Goal: Task Accomplishment & Management: Manage account settings

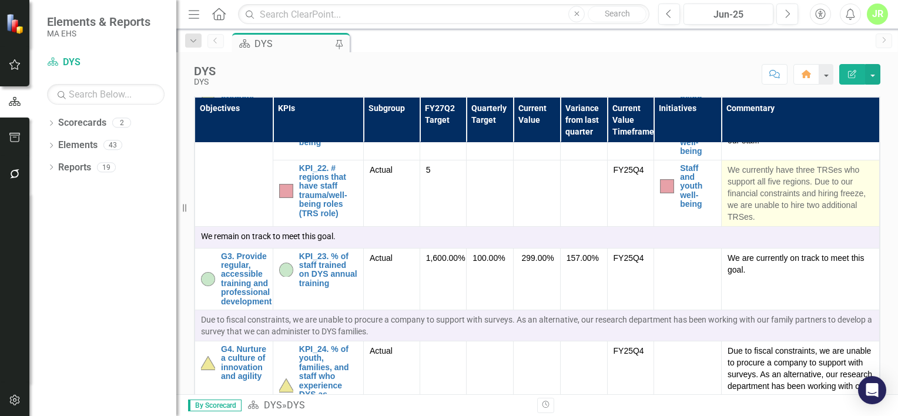
scroll to position [1554, 0]
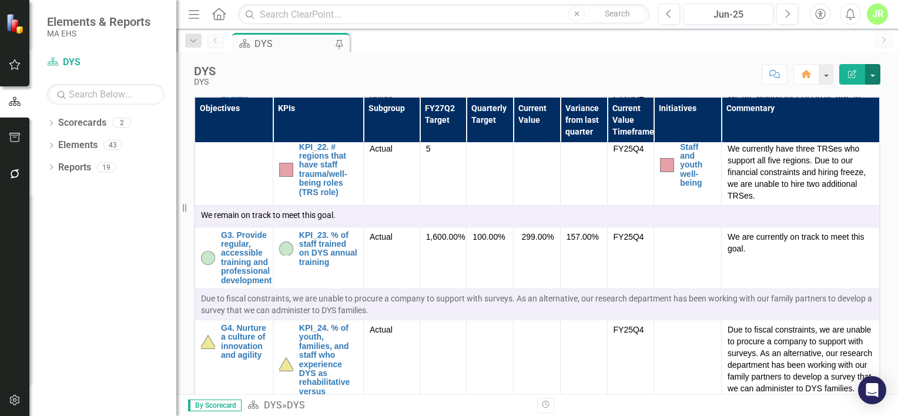
click at [879, 73] on button "button" at bounding box center [872, 74] width 15 height 21
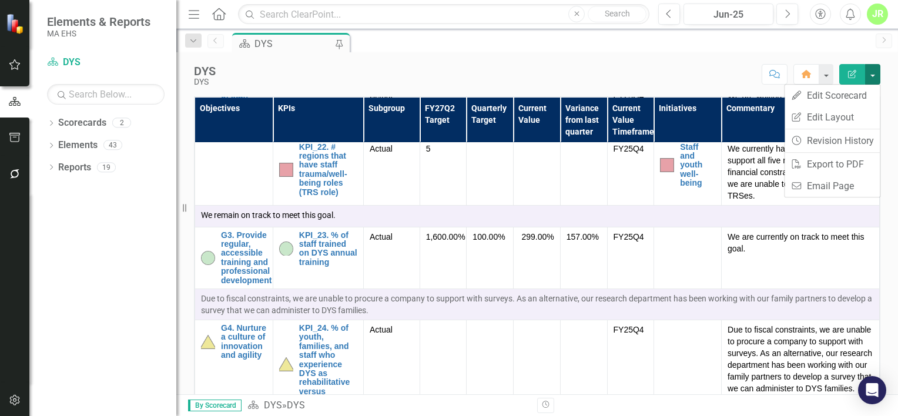
click at [878, 73] on button "button" at bounding box center [872, 74] width 15 height 21
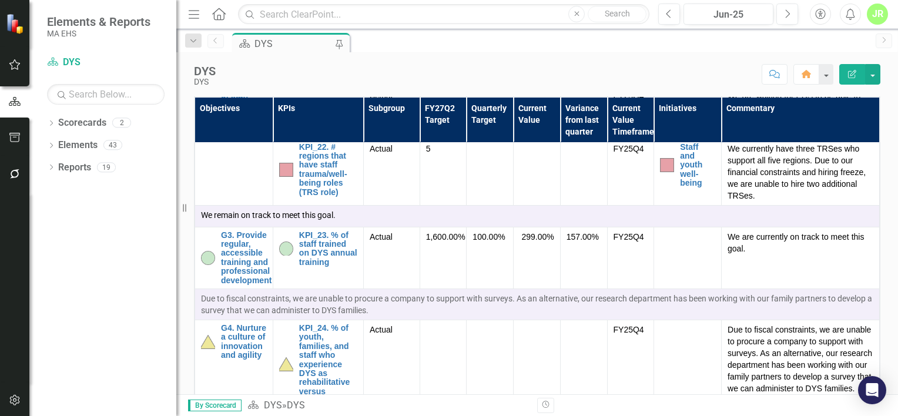
click at [851, 80] on button "Edit Report" at bounding box center [852, 74] width 26 height 21
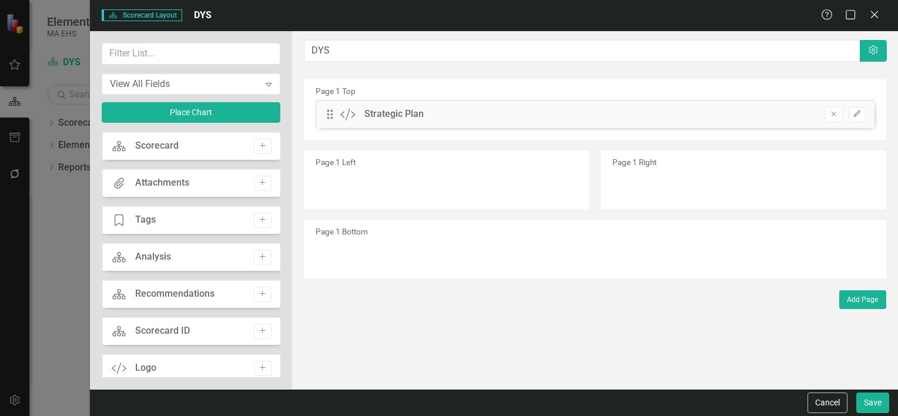
click at [214, 150] on div "Scorecard Scorecard Add" at bounding box center [191, 146] width 179 height 28
click at [258, 142] on icon "Add" at bounding box center [262, 145] width 9 height 7
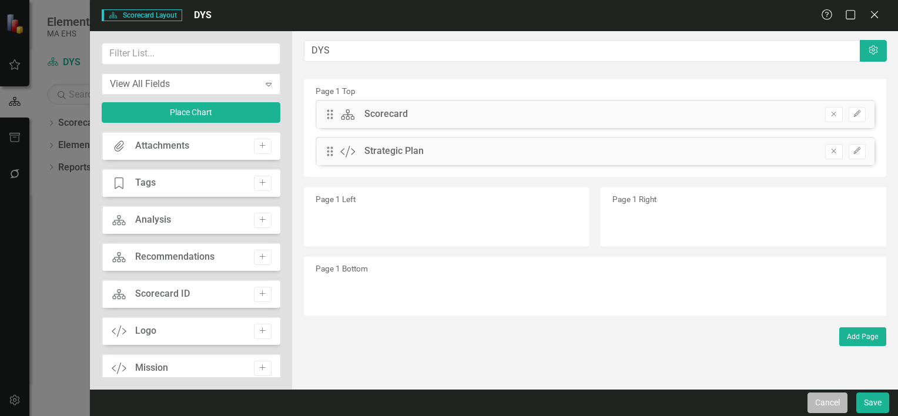
click at [829, 405] on button "Cancel" at bounding box center [827, 402] width 40 height 21
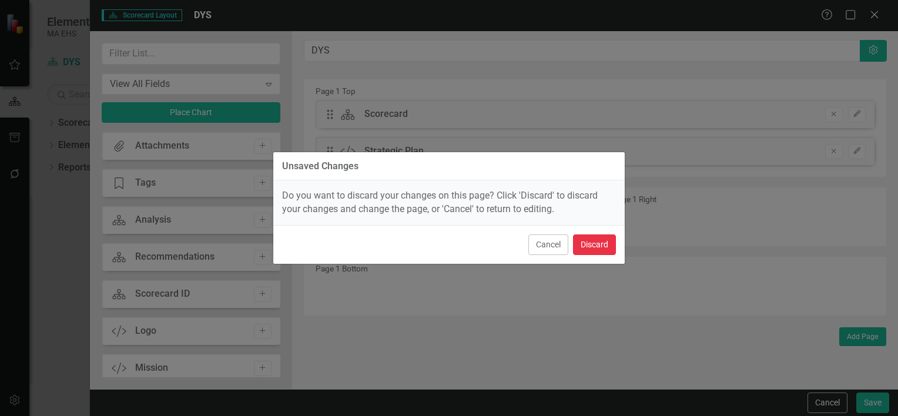
click at [596, 244] on button "Discard" at bounding box center [594, 244] width 43 height 21
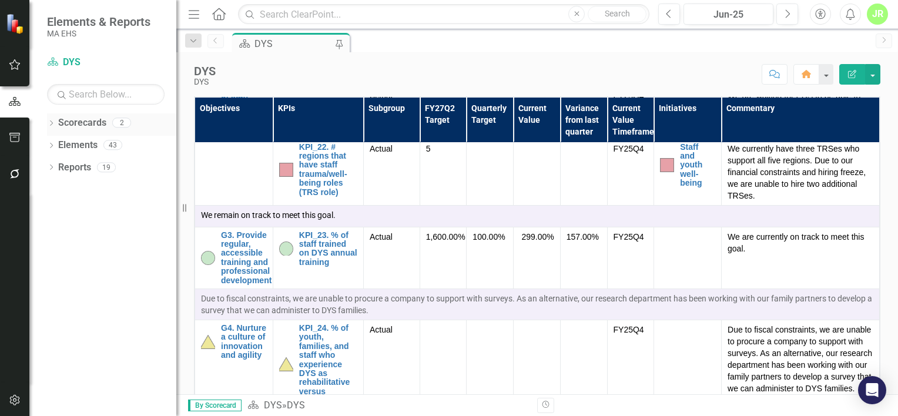
click at [69, 120] on link "Scorecards" at bounding box center [82, 123] width 48 height 14
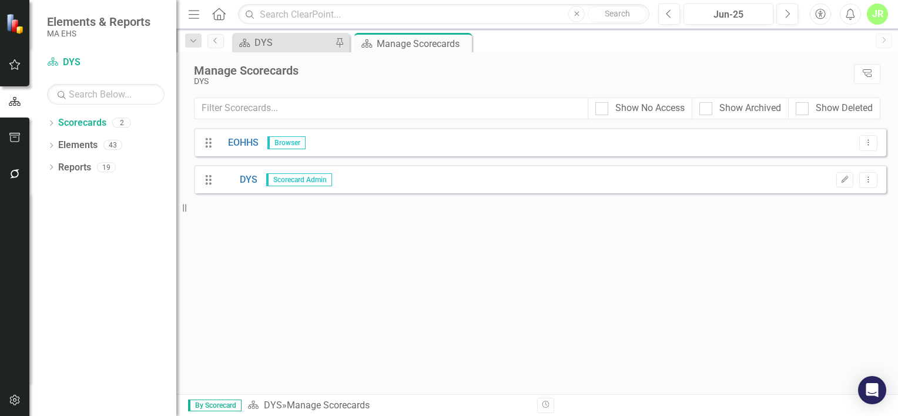
click at [291, 180] on span "Scorecard Admin" at bounding box center [299, 179] width 66 height 13
click at [845, 182] on icon "Edit" at bounding box center [844, 179] width 9 height 7
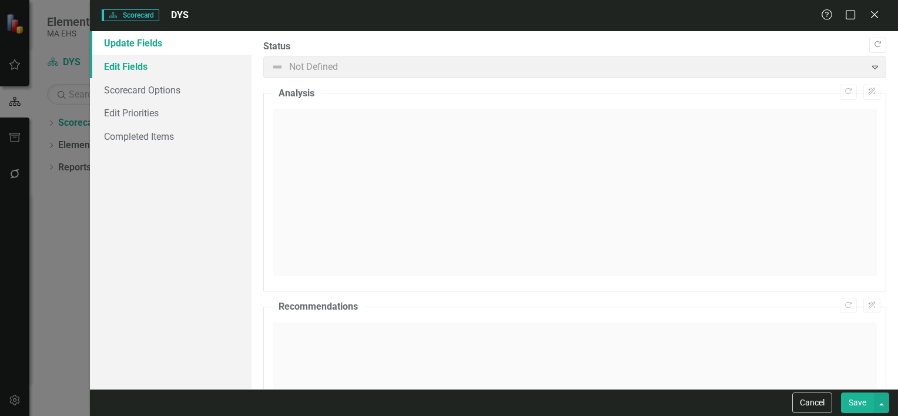
click at [221, 63] on link "Edit Fields" at bounding box center [171, 66] width 162 height 23
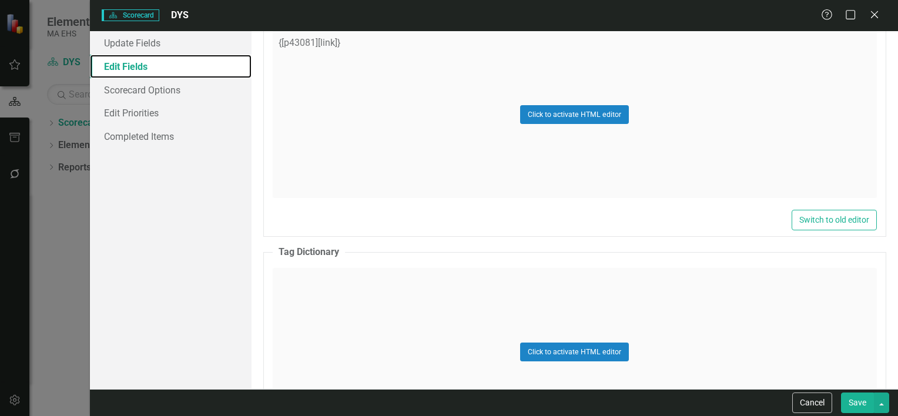
scroll to position [2989, 0]
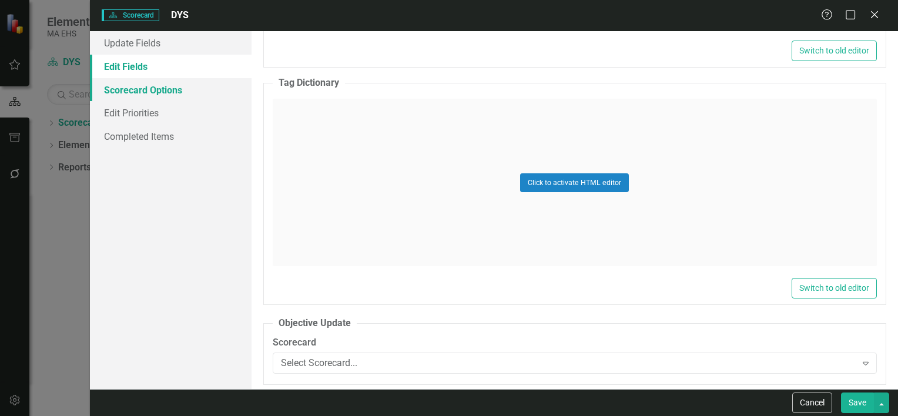
click at [184, 96] on link "Scorecard Options" at bounding box center [171, 89] width 162 height 23
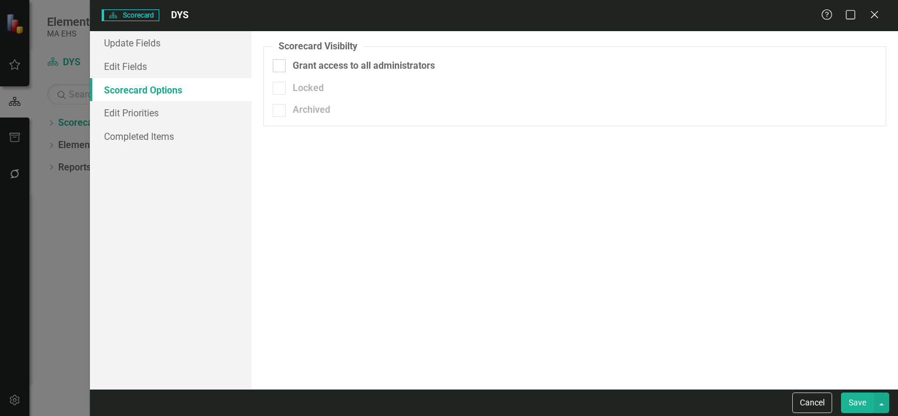
click at [61, 275] on div "Scorecard Scorecard DYS Help Maximize Close Update Fields Edit Fields Scorecard…" at bounding box center [449, 208] width 898 height 416
click at [881, 16] on div "Help Maximize Close" at bounding box center [853, 16] width 65 height 14
click at [878, 16] on icon "Close" at bounding box center [873, 14] width 15 height 11
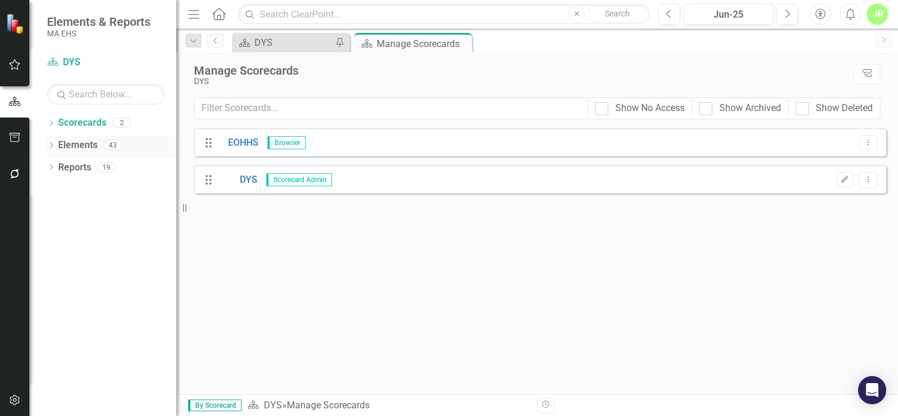
click at [49, 146] on icon "Dropdown" at bounding box center [51, 146] width 8 height 6
click at [103, 169] on link "Objective Objectives" at bounding box center [94, 168] width 60 height 14
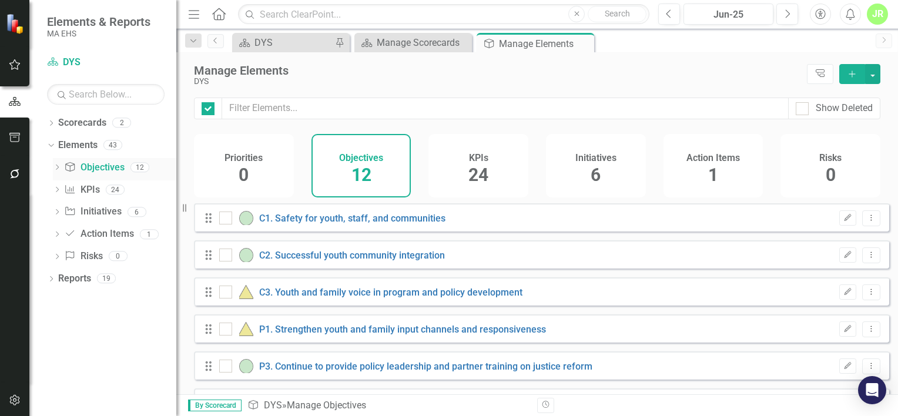
checkbox input "false"
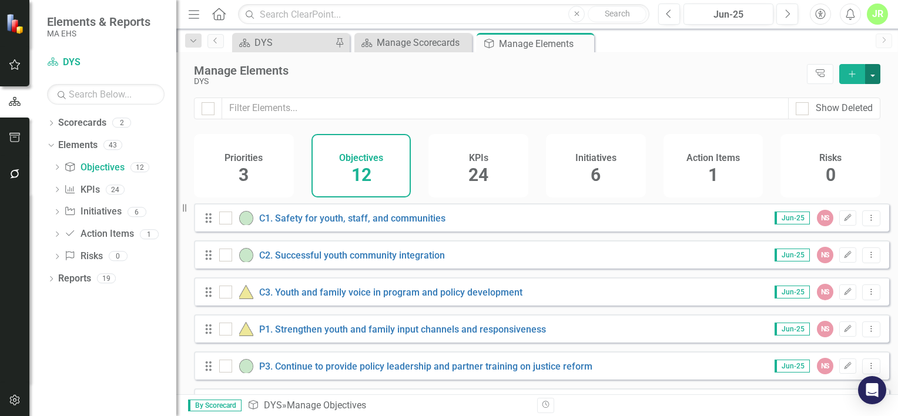
click at [876, 76] on button "button" at bounding box center [872, 74] width 15 height 20
click at [871, 90] on link "Objective Add Objective" at bounding box center [833, 96] width 93 height 22
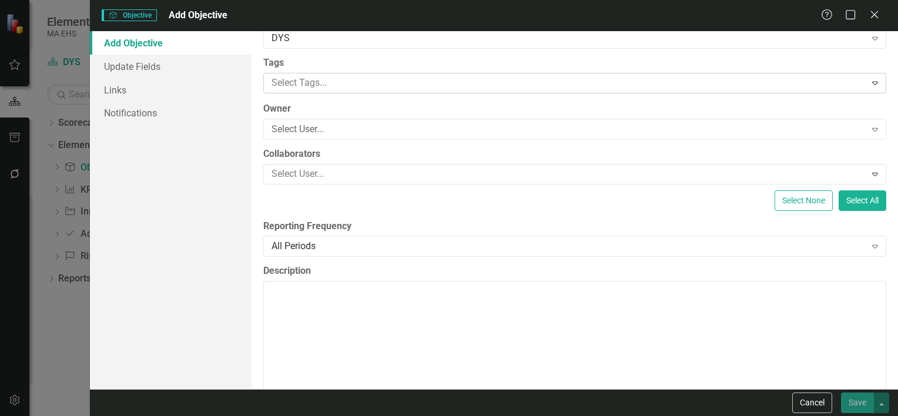
scroll to position [117, 0]
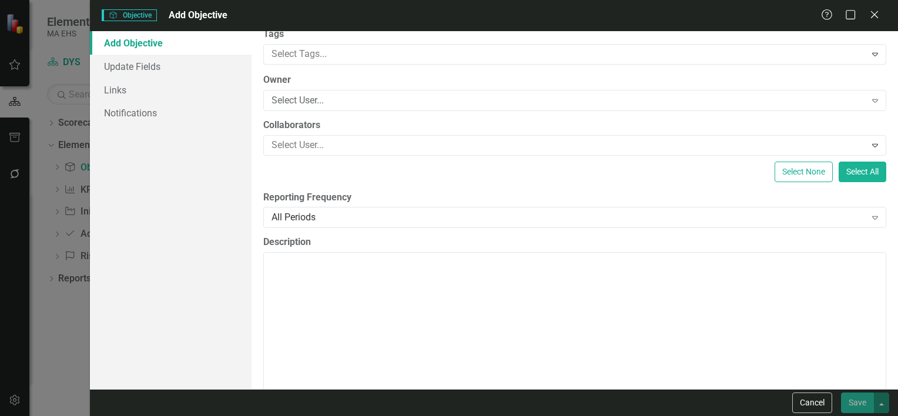
click at [880, 19] on div "Help Maximize Close" at bounding box center [853, 16] width 65 height 14
click at [876, 15] on icon "Close" at bounding box center [873, 14] width 15 height 11
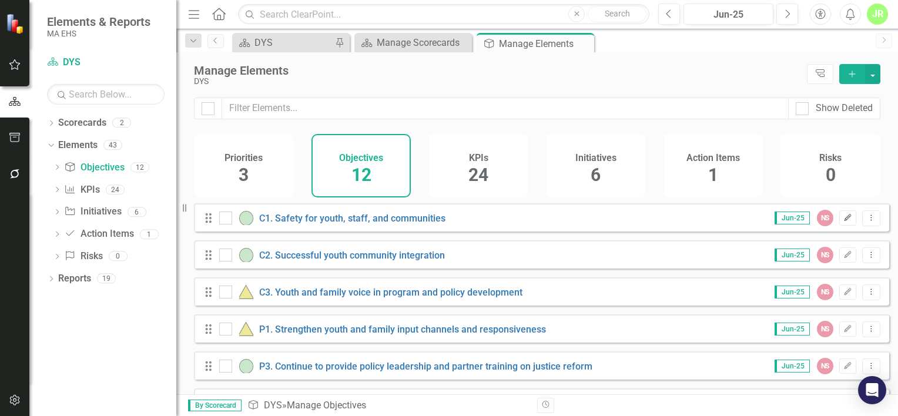
click at [844, 221] on icon "button" at bounding box center [847, 217] width 7 height 7
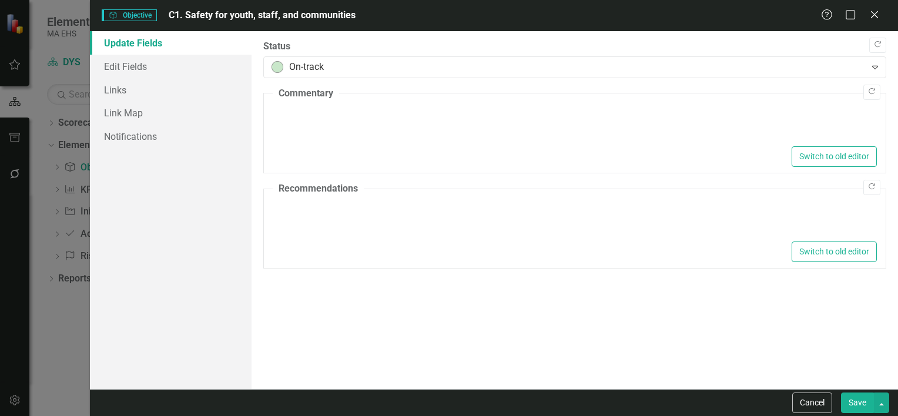
type textarea "<p>We are on track to meet this goal.</p>"
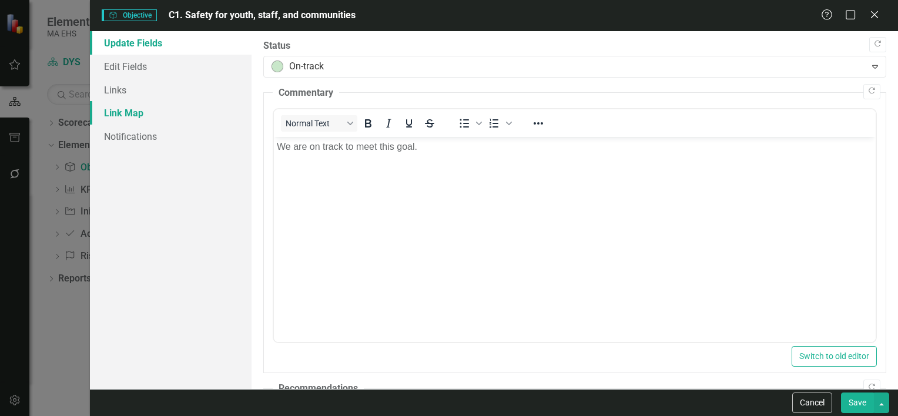
scroll to position [0, 0]
click at [196, 61] on link "Edit Fields" at bounding box center [171, 66] width 162 height 23
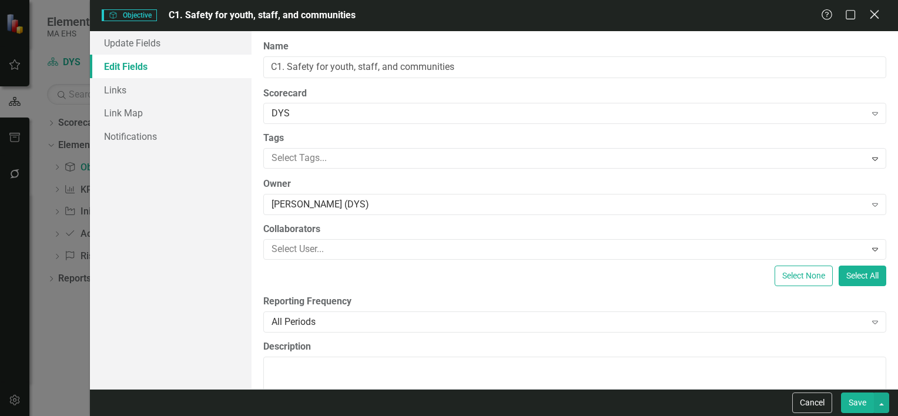
click at [876, 19] on icon "Close" at bounding box center [873, 14] width 15 height 11
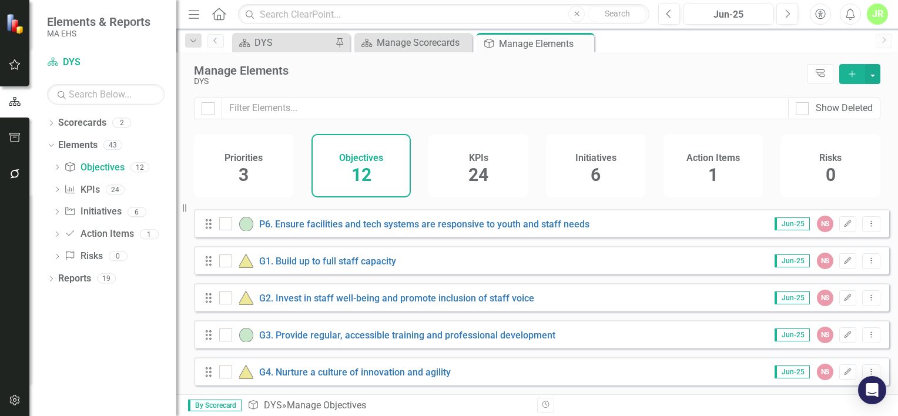
scroll to position [261, 0]
click at [482, 163] on div "24" at bounding box center [478, 175] width 20 height 25
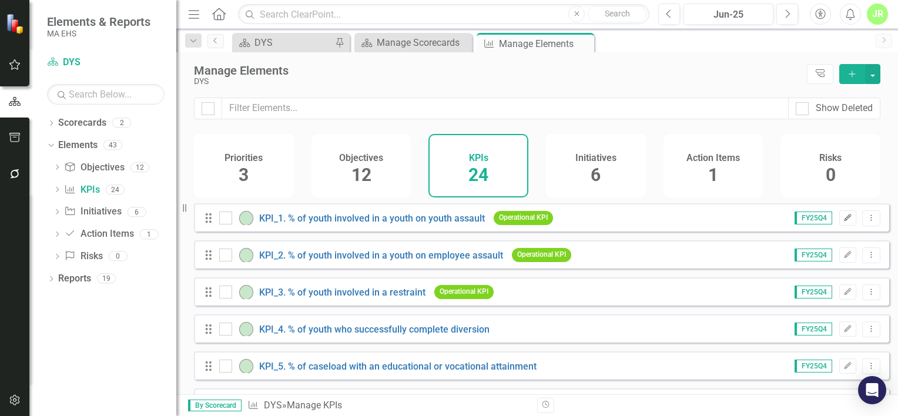
click at [843, 221] on icon "Edit" at bounding box center [847, 217] width 9 height 7
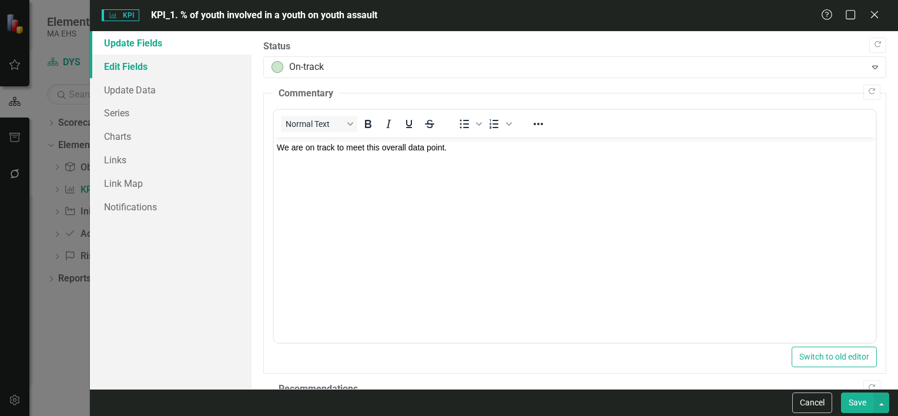
click at [167, 66] on link "Edit Fields" at bounding box center [171, 66] width 162 height 23
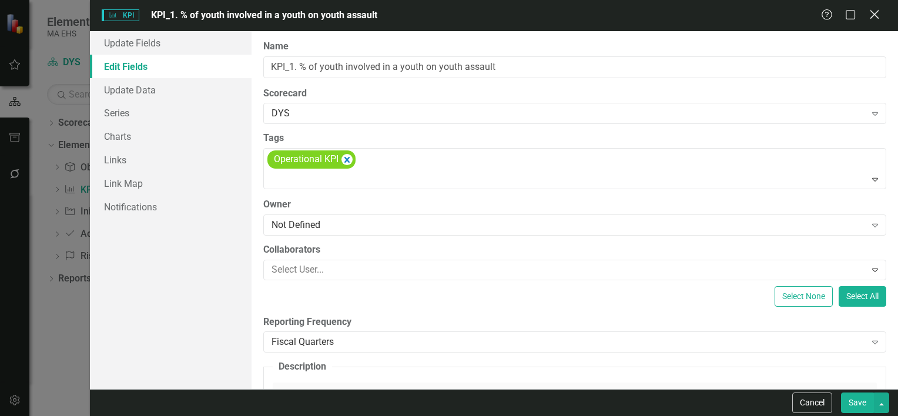
click at [878, 12] on icon "Close" at bounding box center [873, 14] width 15 height 11
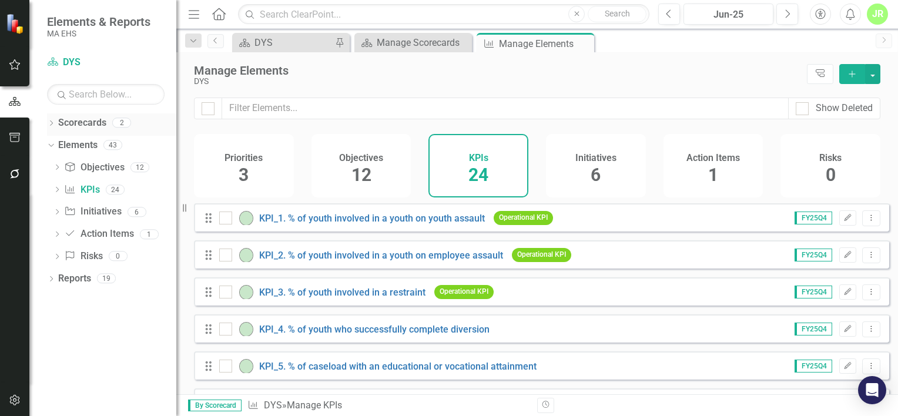
click at [125, 128] on div "Scorecards 2" at bounding box center [117, 124] width 118 height 22
click at [127, 125] on div "2" at bounding box center [121, 123] width 19 height 10
click at [68, 120] on link "Scorecards" at bounding box center [82, 123] width 48 height 14
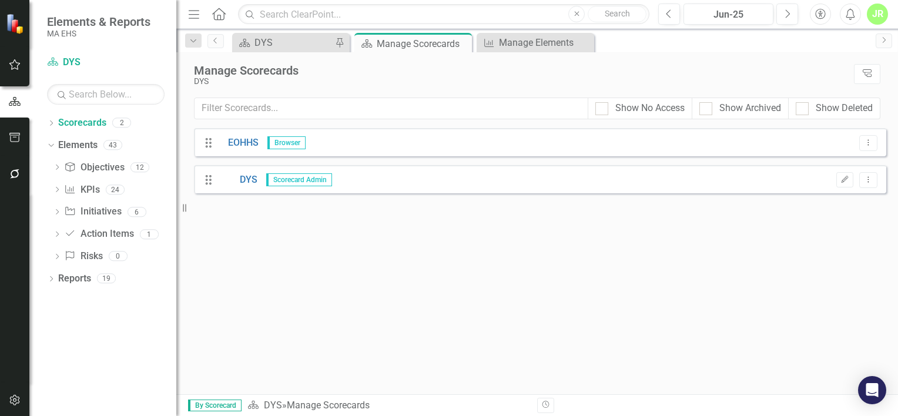
click at [344, 181] on div "Drag DYS Scorecard Admin Edit Dropdown Menu" at bounding box center [540, 179] width 692 height 28
click at [252, 179] on link "DYS" at bounding box center [238, 180] width 38 height 14
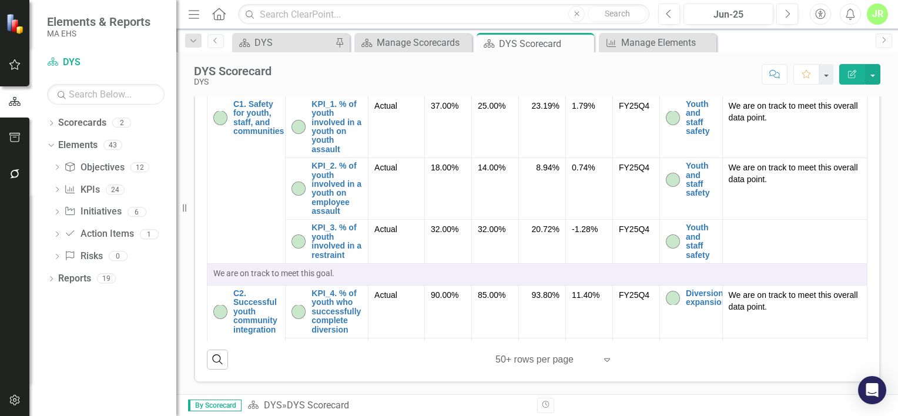
scroll to position [470, 0]
click at [117, 172] on link "Objective Objectives" at bounding box center [94, 168] width 60 height 14
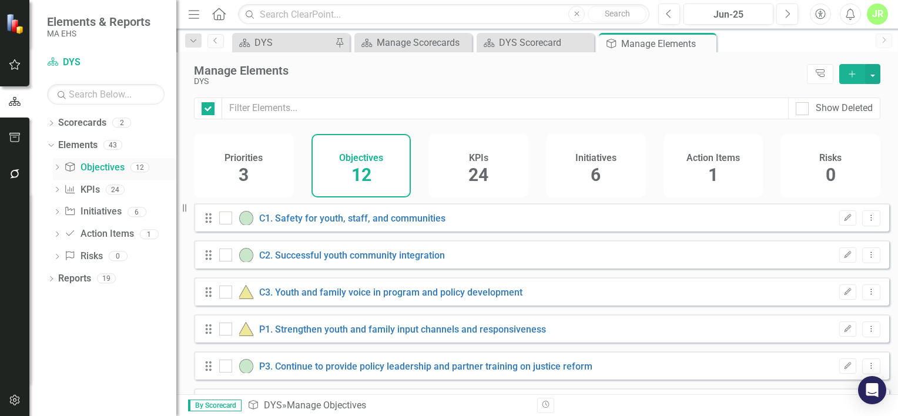
checkbox input "false"
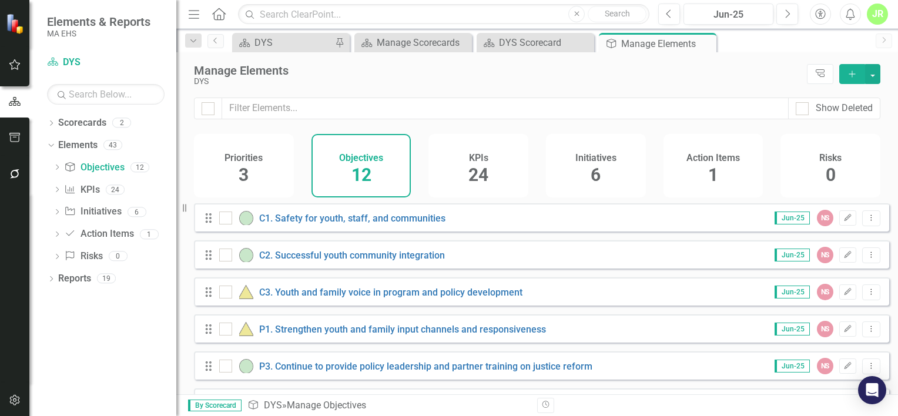
click at [852, 75] on icon "Add" at bounding box center [852, 74] width 11 height 8
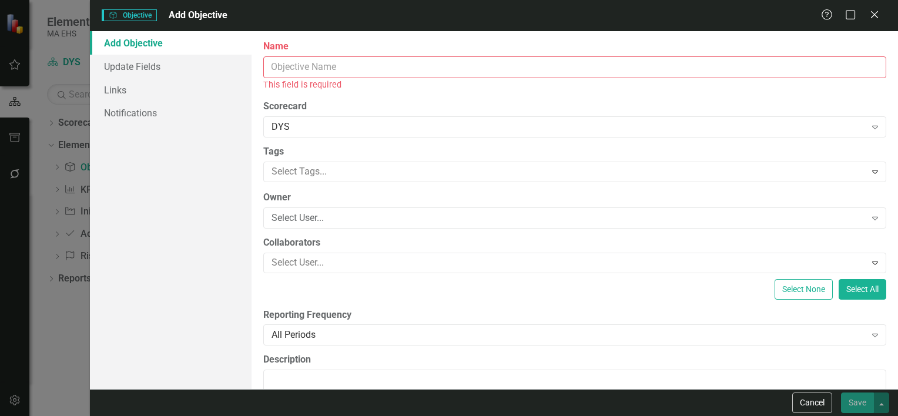
click at [426, 66] on input "Name" at bounding box center [574, 67] width 623 height 22
paste input "Improve operational efficiency to reduce overall agency costs, including decrea…"
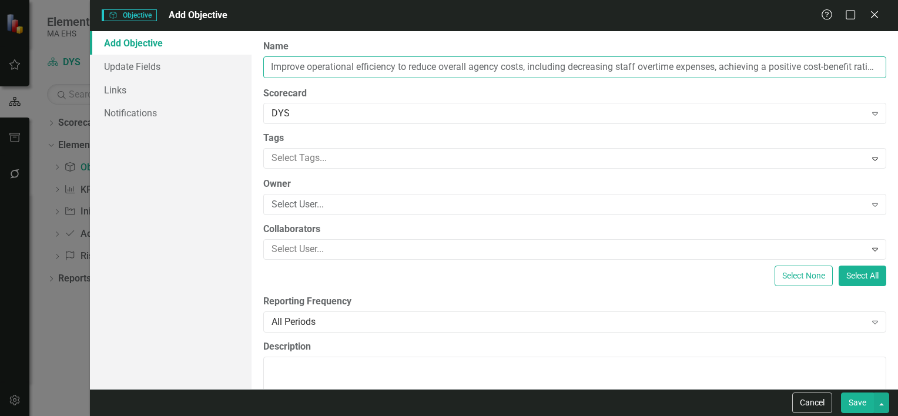
scroll to position [0, 502]
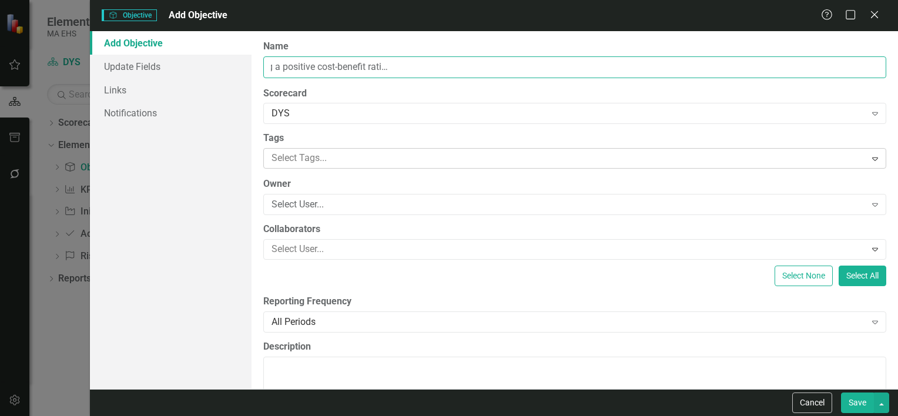
type input "Improve operational efficiency to reduce overall agency costs, including decrea…"
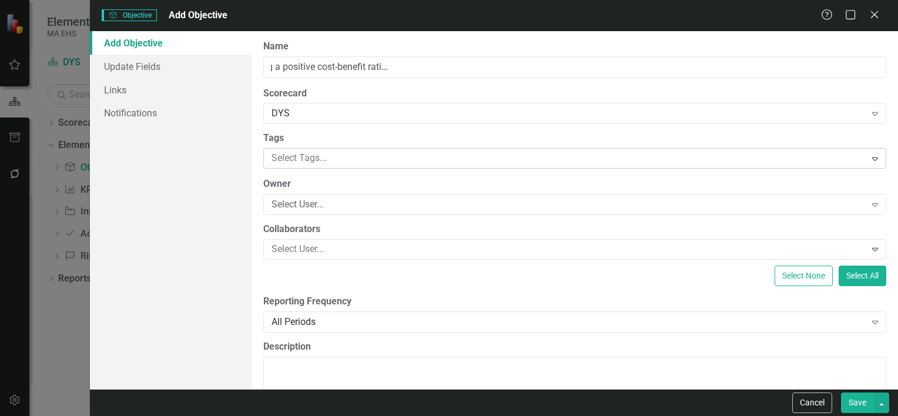
click at [294, 155] on div at bounding box center [566, 158] width 599 height 16
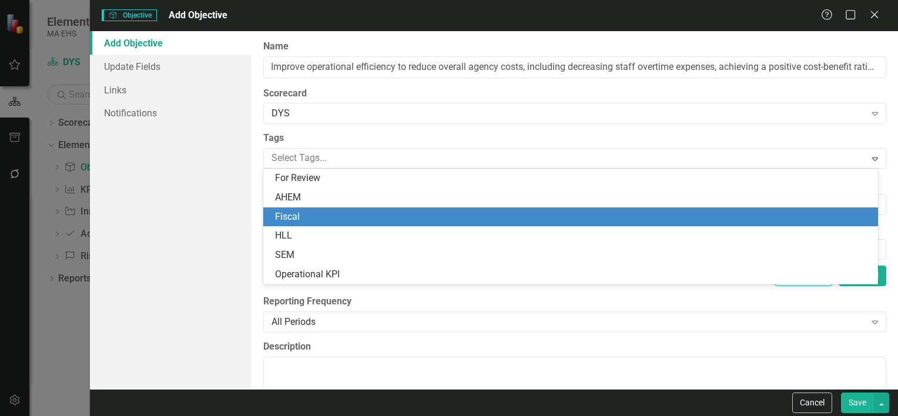
click at [307, 214] on div "Fiscal" at bounding box center [573, 217] width 596 height 14
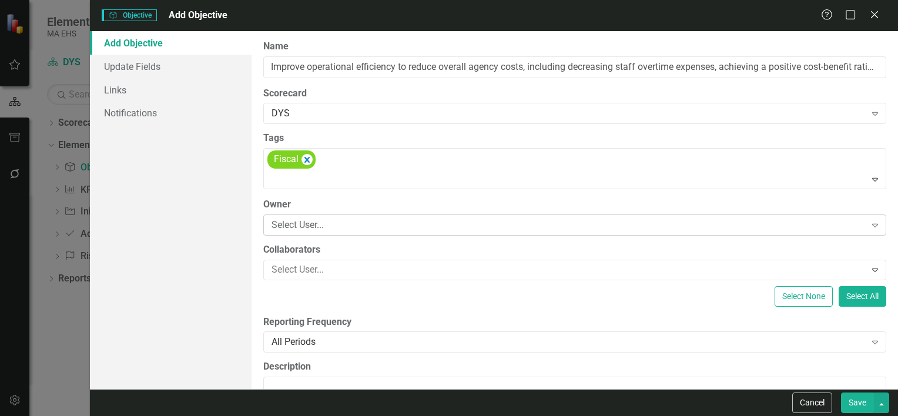
scroll to position [59, 0]
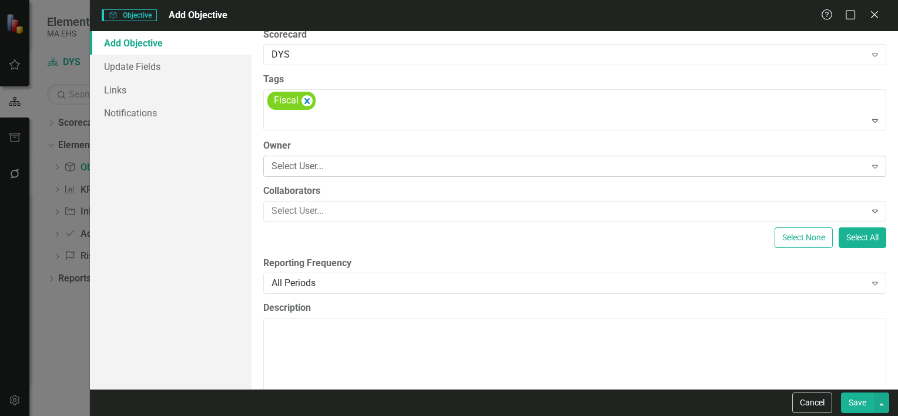
click at [345, 169] on div "Select User..." at bounding box center [568, 166] width 594 height 14
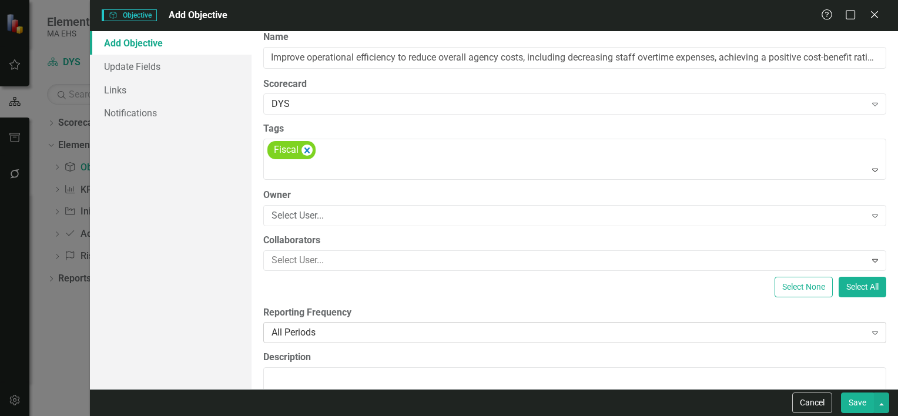
scroll to position [0, 0]
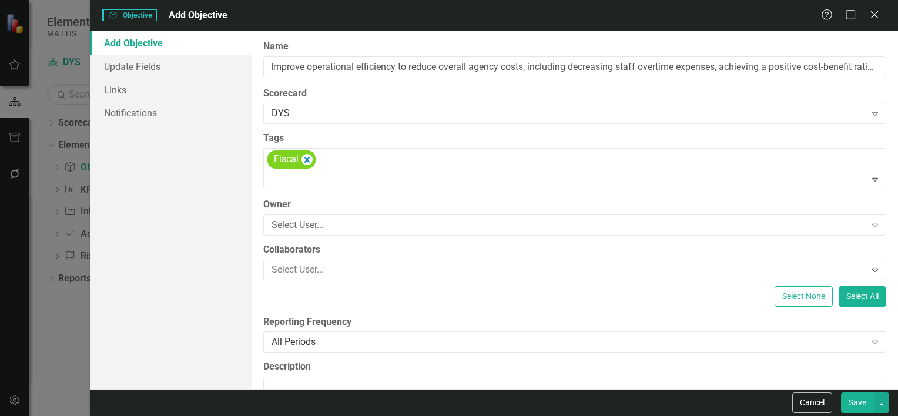
click at [862, 402] on button "Save" at bounding box center [857, 402] width 33 height 21
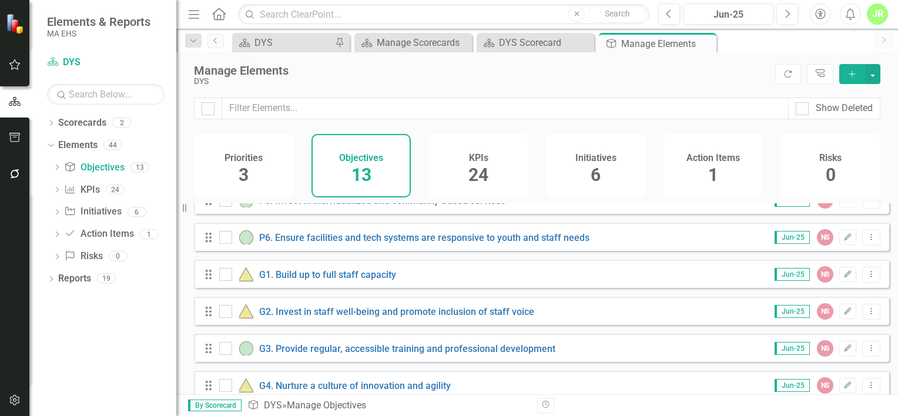
scroll to position [298, 0]
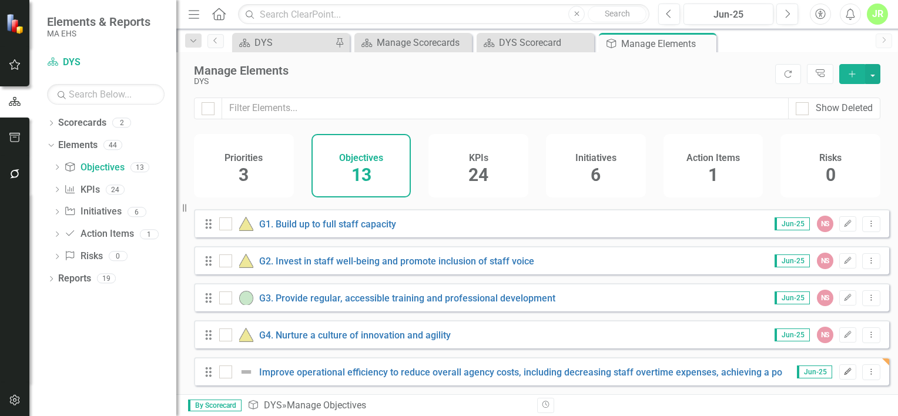
click at [844, 372] on button "Edit" at bounding box center [847, 371] width 17 height 15
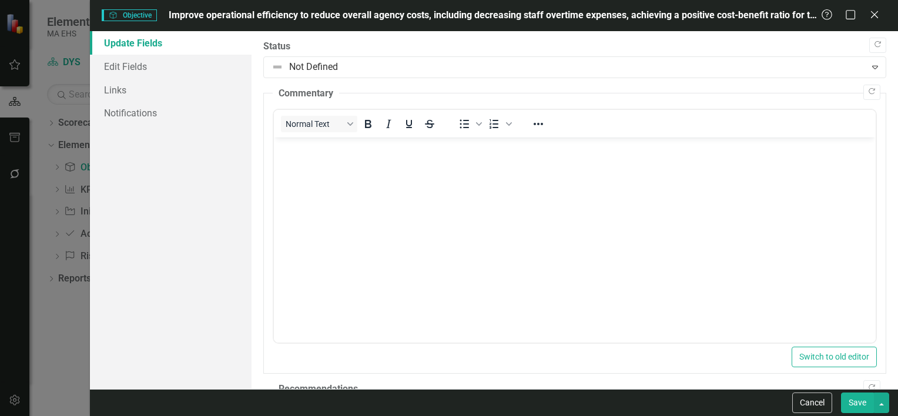
scroll to position [0, 0]
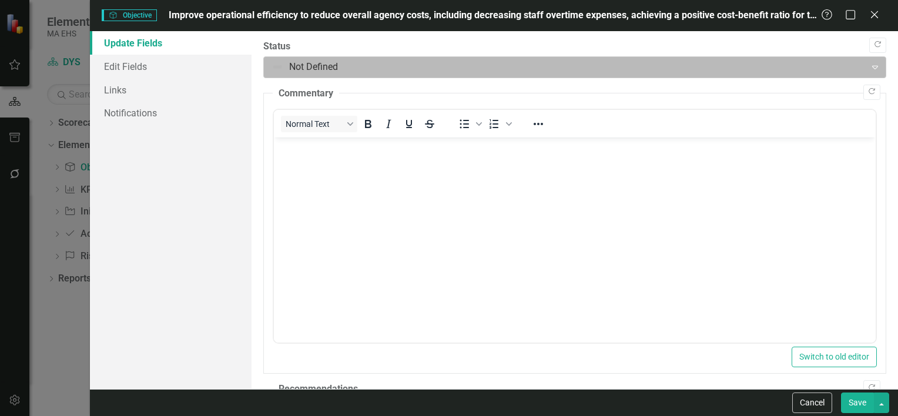
click at [362, 63] on div at bounding box center [564, 67] width 587 height 16
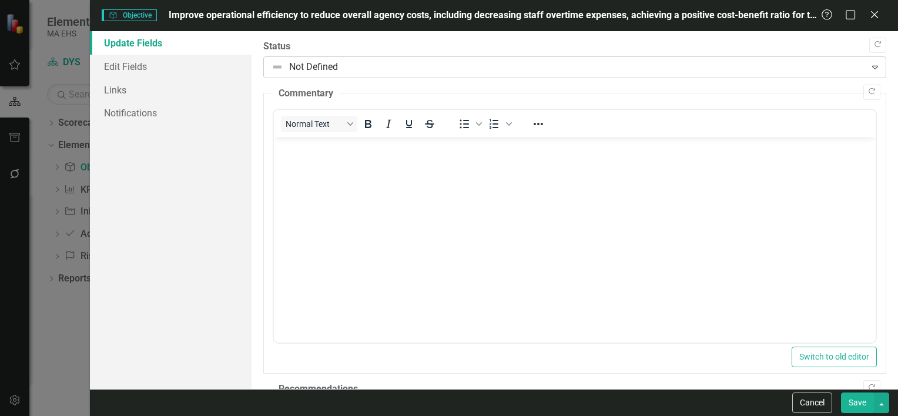
click at [362, 63] on div at bounding box center [564, 67] width 587 height 16
click at [219, 70] on link "Edit Fields" at bounding box center [171, 66] width 162 height 23
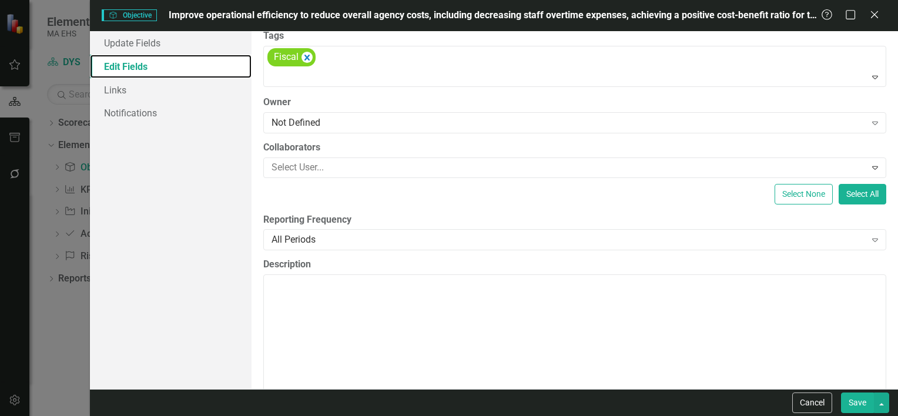
scroll to position [117, 0]
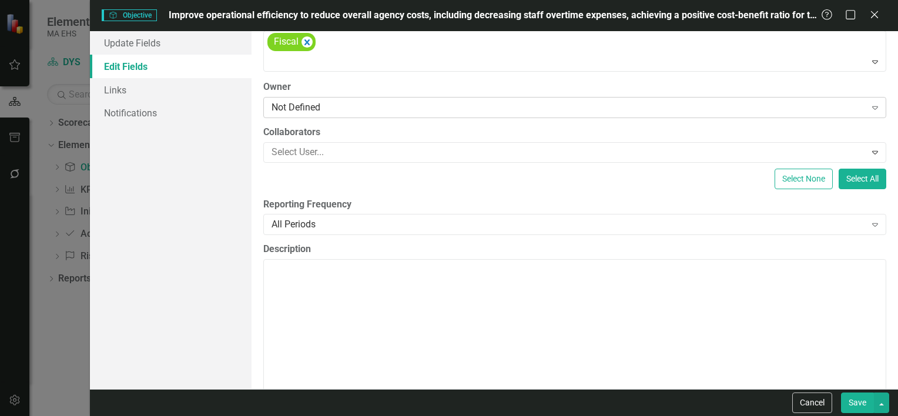
click at [536, 112] on div "Not Defined" at bounding box center [568, 107] width 594 height 14
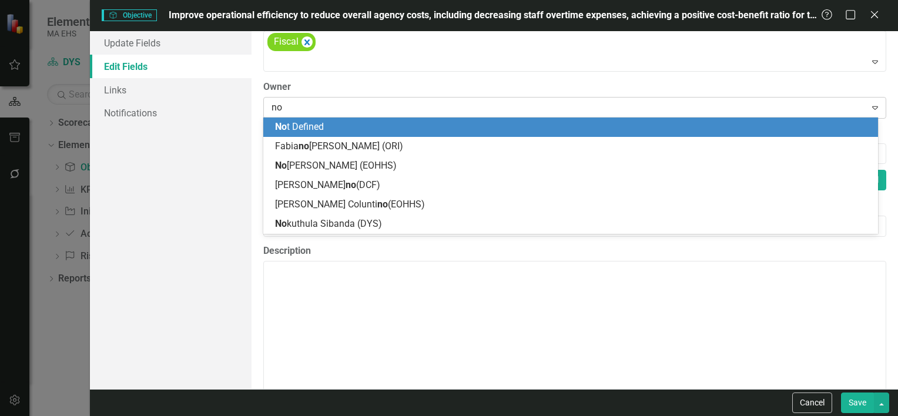
type input "nok"
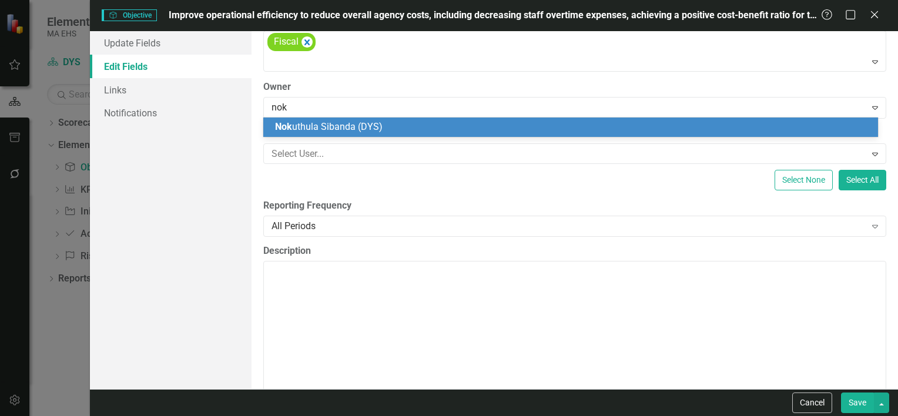
click at [575, 129] on div "Nok uthula Sibanda (DYS)" at bounding box center [573, 127] width 596 height 14
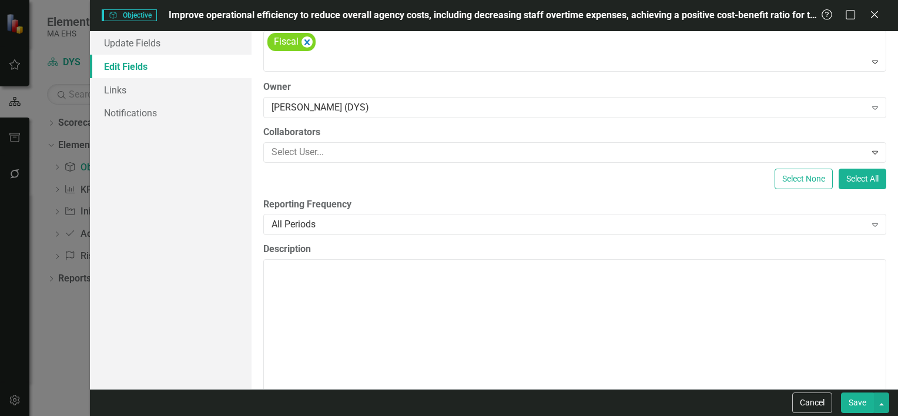
click at [862, 408] on button "Save" at bounding box center [857, 402] width 33 height 21
